Goal: Find contact information: Obtain details needed to contact an individual or organization

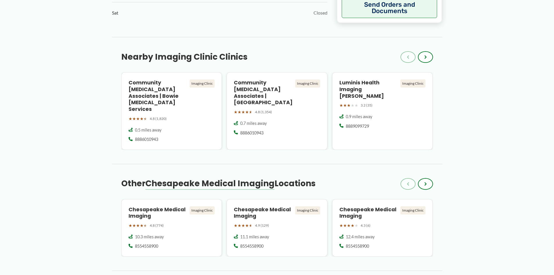
scroll to position [524, 0]
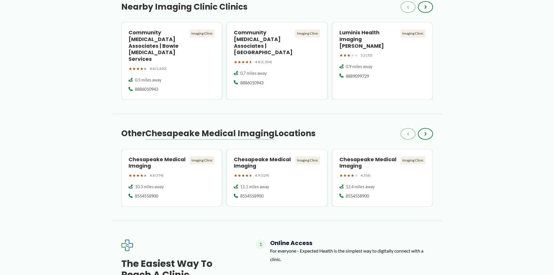
click at [519, 145] on div "← Back to Map Chesapeake Medical Imaging ★ ★ ★ ★ ★ 4.8 (471) Imaging Clinic [ST…" at bounding box center [277, 42] width 554 height 1059
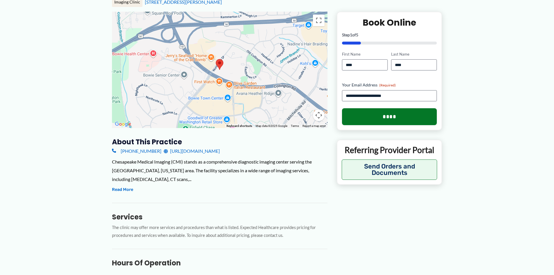
scroll to position [58, 0]
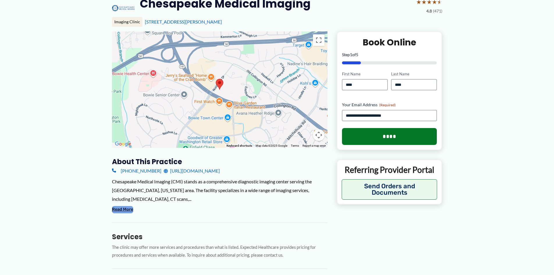
click at [121, 206] on button "Read More" at bounding box center [122, 209] width 21 height 7
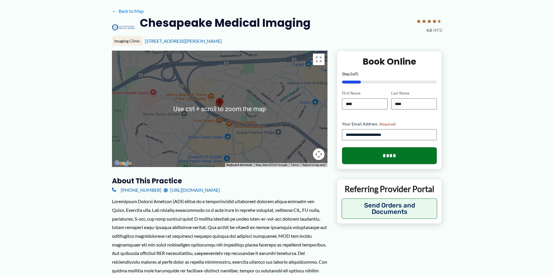
scroll to position [0, 0]
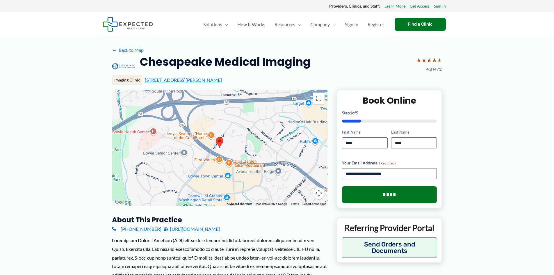
click at [186, 81] on link "[STREET_ADDRESS][PERSON_NAME]" at bounding box center [183, 80] width 77 height 6
